Goal: Information Seeking & Learning: Find specific fact

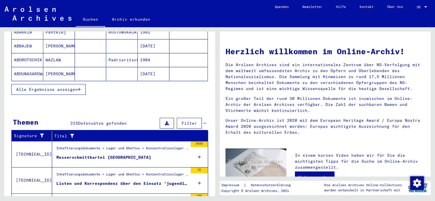
scroll to position [195, 0]
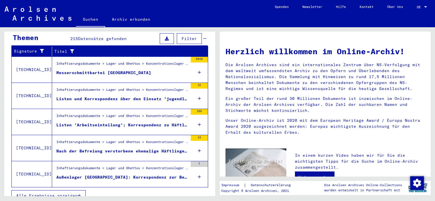
click at [71, 193] on span "Alle Ergebnisse anzeigen" at bounding box center [46, 195] width 61 height 5
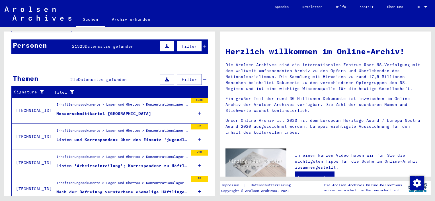
scroll to position [0, 0]
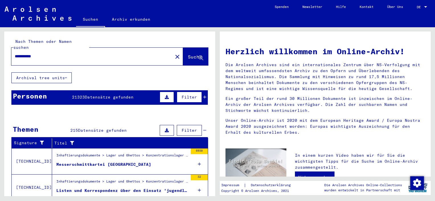
click at [61, 53] on input "**********" at bounding box center [90, 56] width 151 height 6
drag, startPoint x: 61, startPoint y: 50, endPoint x: -1, endPoint y: 38, distance: 63.0
click at [0, 38] on html "**********" at bounding box center [217, 100] width 435 height 201
drag, startPoint x: 62, startPoint y: 51, endPoint x: 0, endPoint y: 57, distance: 62.0
click at [0, 57] on html "Suchen Archiv erkunden Spenden Newsletter Hilfe Kontakt Über Uns Suchen Archiv …" at bounding box center [217, 100] width 435 height 201
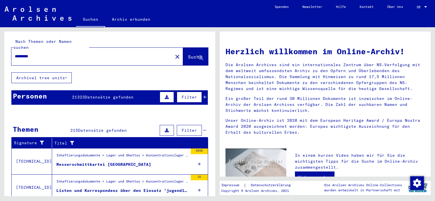
type input "*"
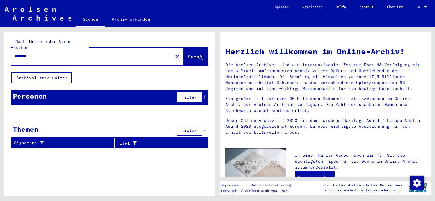
drag, startPoint x: 59, startPoint y: 55, endPoint x: -1, endPoint y: 47, distance: 60.7
click at [0, 47] on html "Suchen Archiv erkunden Spenden Newsletter Hilfe Kontakt Über Uns Suchen Archiv …" at bounding box center [217, 100] width 435 height 201
click at [77, 53] on input "********" at bounding box center [90, 56] width 151 height 6
click at [0, 47] on html "Suchen Archiv erkunden Spenden Newsletter Hilfe Kontakt Über Uns Suchen Archiv …" at bounding box center [217, 100] width 435 height 201
type input "*********"
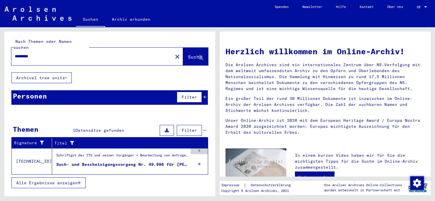
click at [65, 181] on span "Alle Ergebnisse anzeigen" at bounding box center [46, 183] width 61 height 5
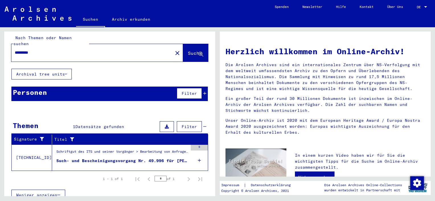
click at [129, 158] on div "Such- und Bescheinigungsvorgang Nr. 49.996 für [PERSON_NAME] geboren [DEMOGRAPH…" at bounding box center [121, 161] width 131 height 6
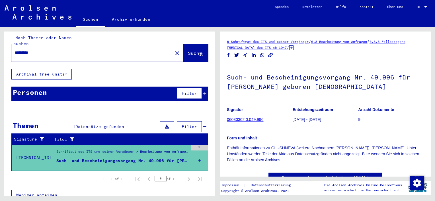
click at [292, 47] on link "6.3.3 Fallbezogene [MEDICAL_DATA] des ITS ab 1947" at bounding box center [316, 45] width 178 height 10
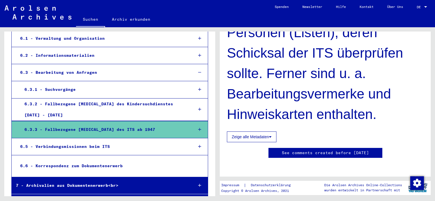
scroll to position [377, 0]
click at [137, 99] on div "6.3.2 - Fallbezogene [MEDICAL_DATA] des Kindersuchdienstes [DATE] - [DATE]" at bounding box center [104, 110] width 168 height 22
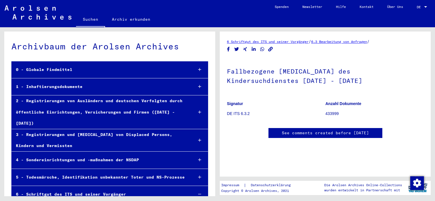
click at [421, 7] on span "DE" at bounding box center [419, 7] width 6 height 4
click at [405, 11] on span "English" at bounding box center [411, 10] width 14 height 4
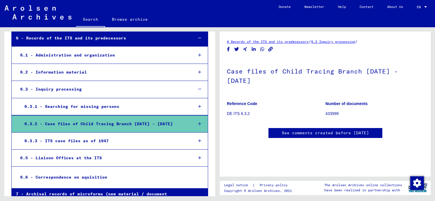
scroll to position [6, 0]
click at [120, 136] on div "6.3.3 - ITS case files as of 1947" at bounding box center [104, 141] width 168 height 11
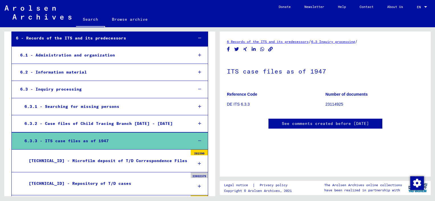
click at [129, 118] on div "6.3.2 - Case files of Child Tracing Branch [DATE] - [DATE]" at bounding box center [104, 123] width 168 height 11
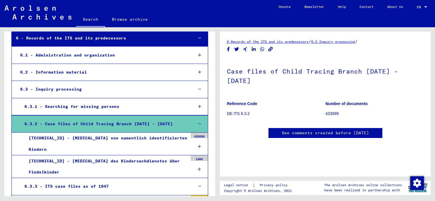
click at [115, 101] on div "6.3.1 - Searching for missing persons" at bounding box center [104, 106] width 168 height 11
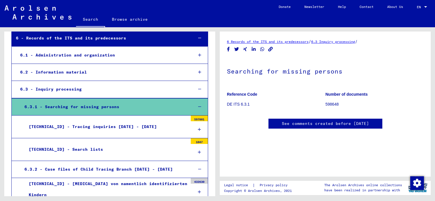
click at [315, 124] on link "See comments created before [DATE]" at bounding box center [325, 124] width 87 height 6
